Goal: Transaction & Acquisition: Book appointment/travel/reservation

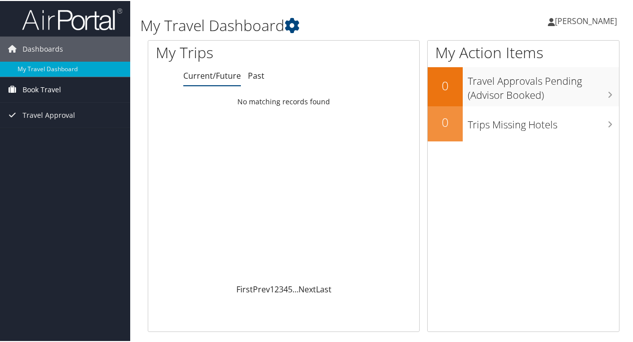
click at [27, 84] on span "Book Travel" at bounding box center [42, 88] width 39 height 25
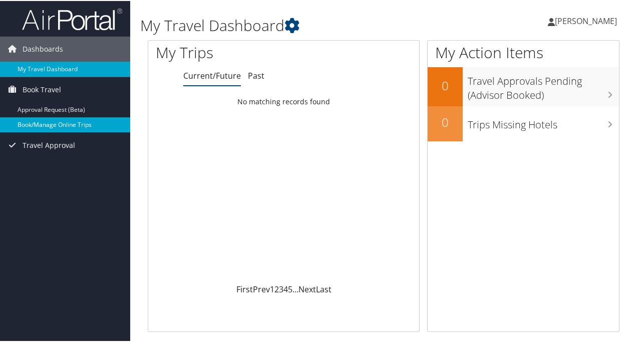
click at [37, 118] on link "Book/Manage Online Trips" at bounding box center [65, 123] width 130 height 15
